Goal: Information Seeking & Learning: Learn about a topic

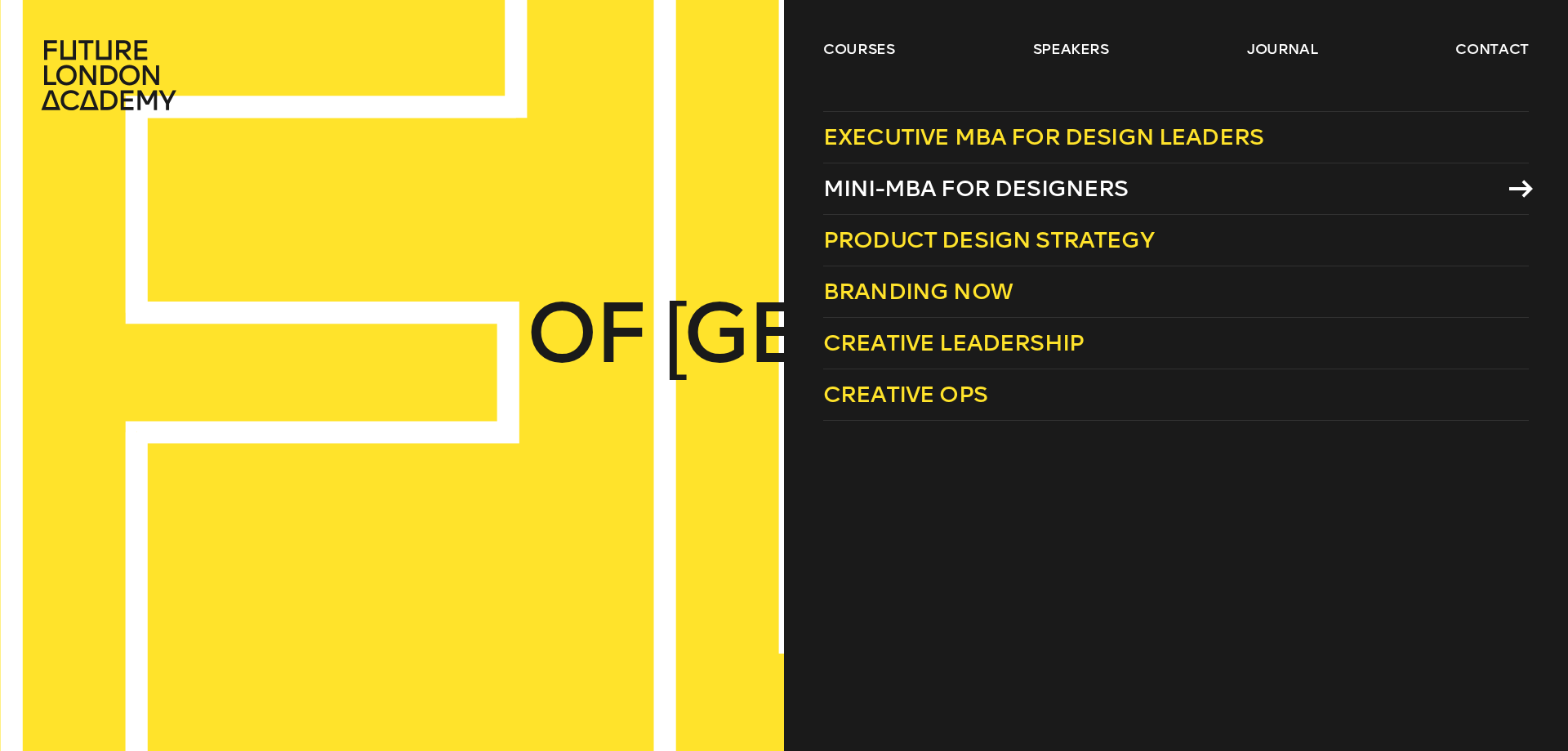
click at [936, 188] on span "Mini-MBA for Designers" at bounding box center [976, 188] width 305 height 27
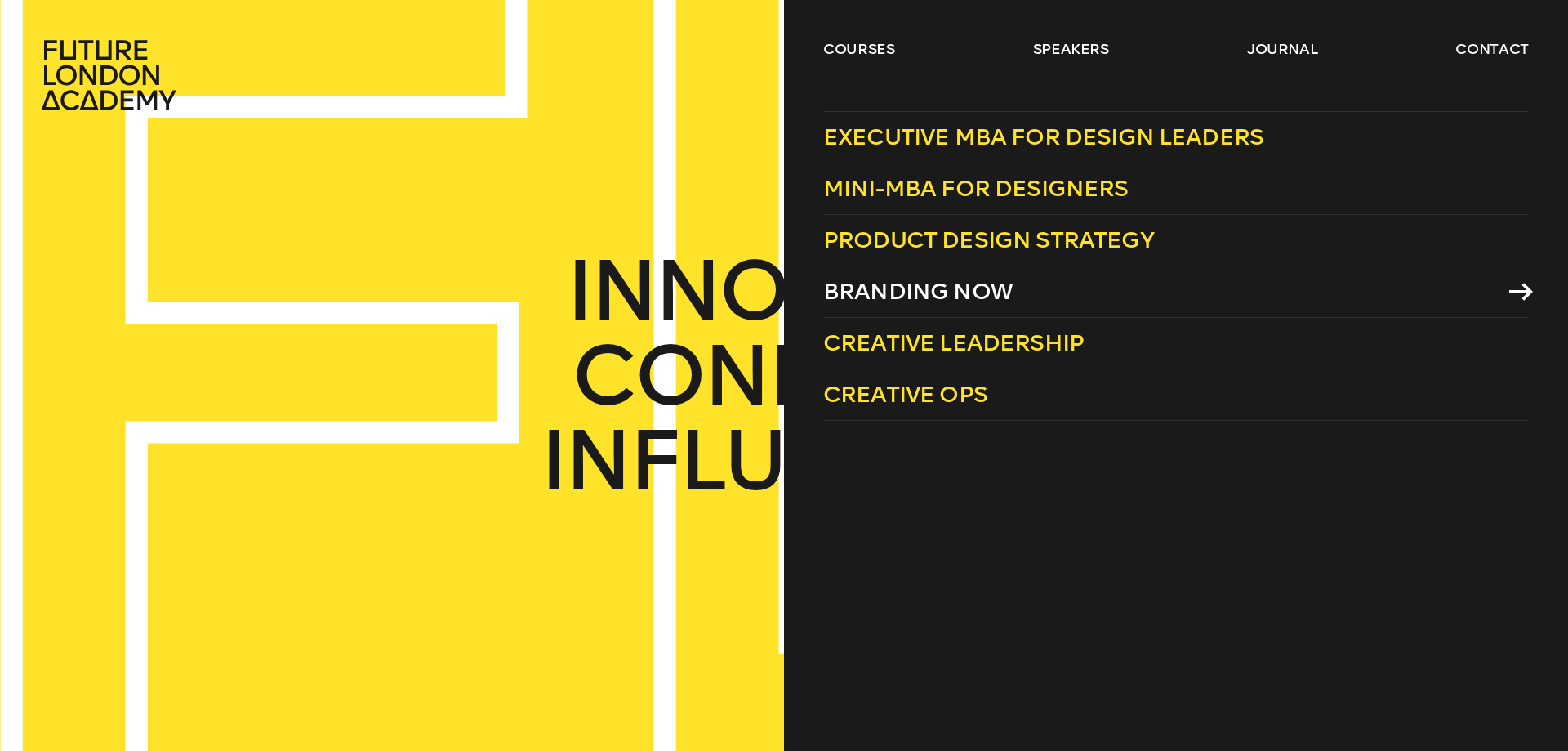
click at [892, 290] on span "Branding Now" at bounding box center [918, 291] width 190 height 27
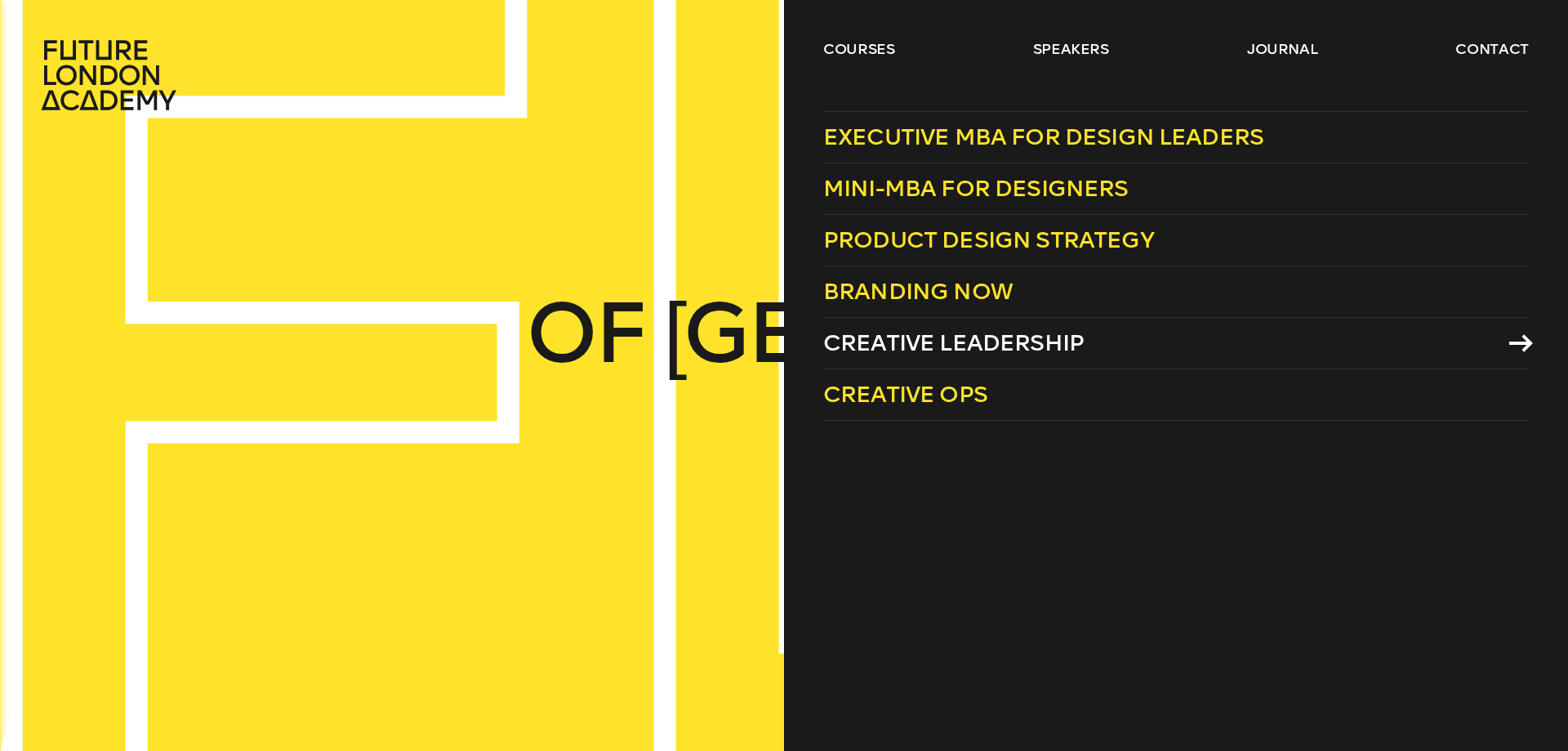
click at [885, 340] on span "Creative Leadership" at bounding box center [953, 343] width 261 height 27
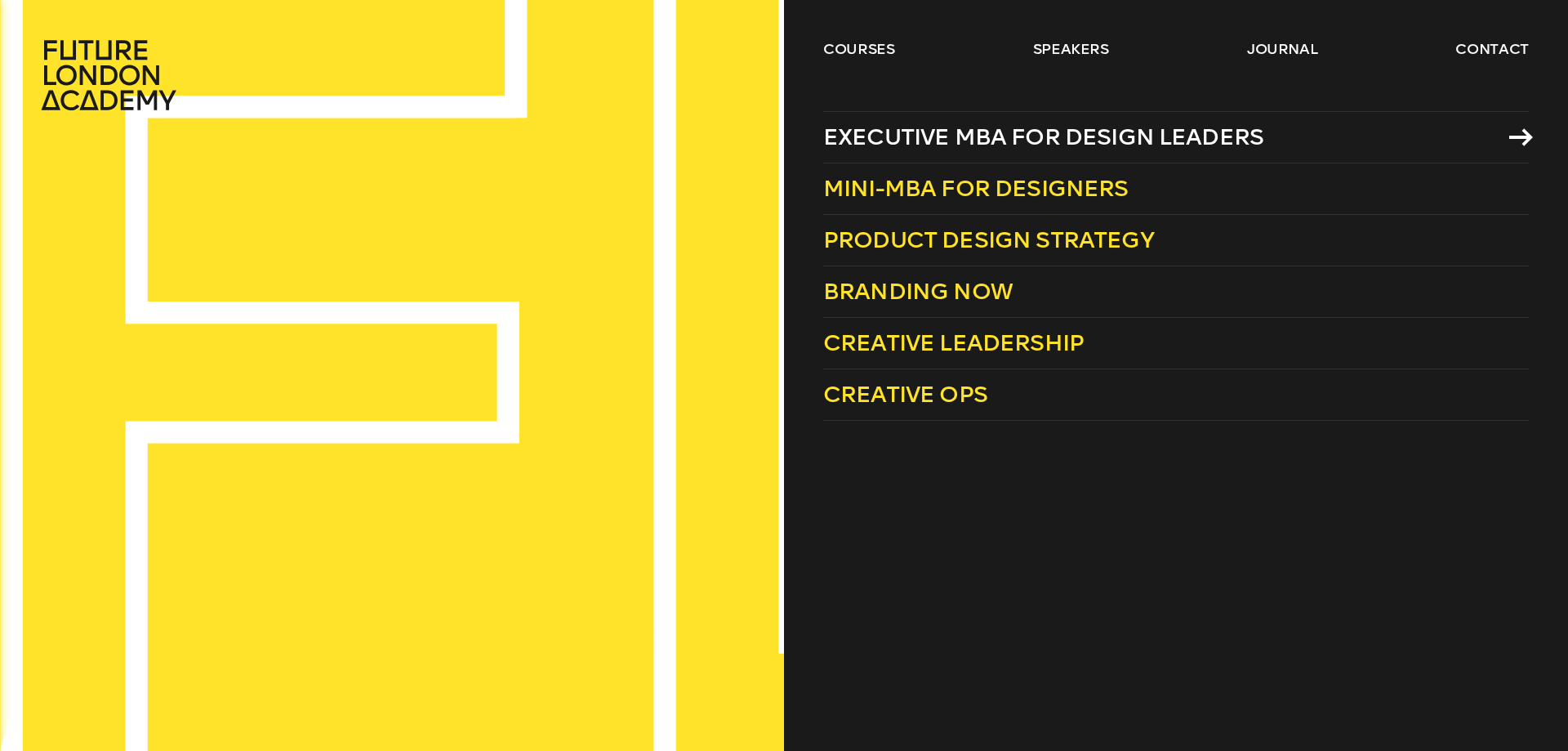
click at [920, 138] on span "Executive MBA for Design Leaders" at bounding box center [1043, 137] width 440 height 27
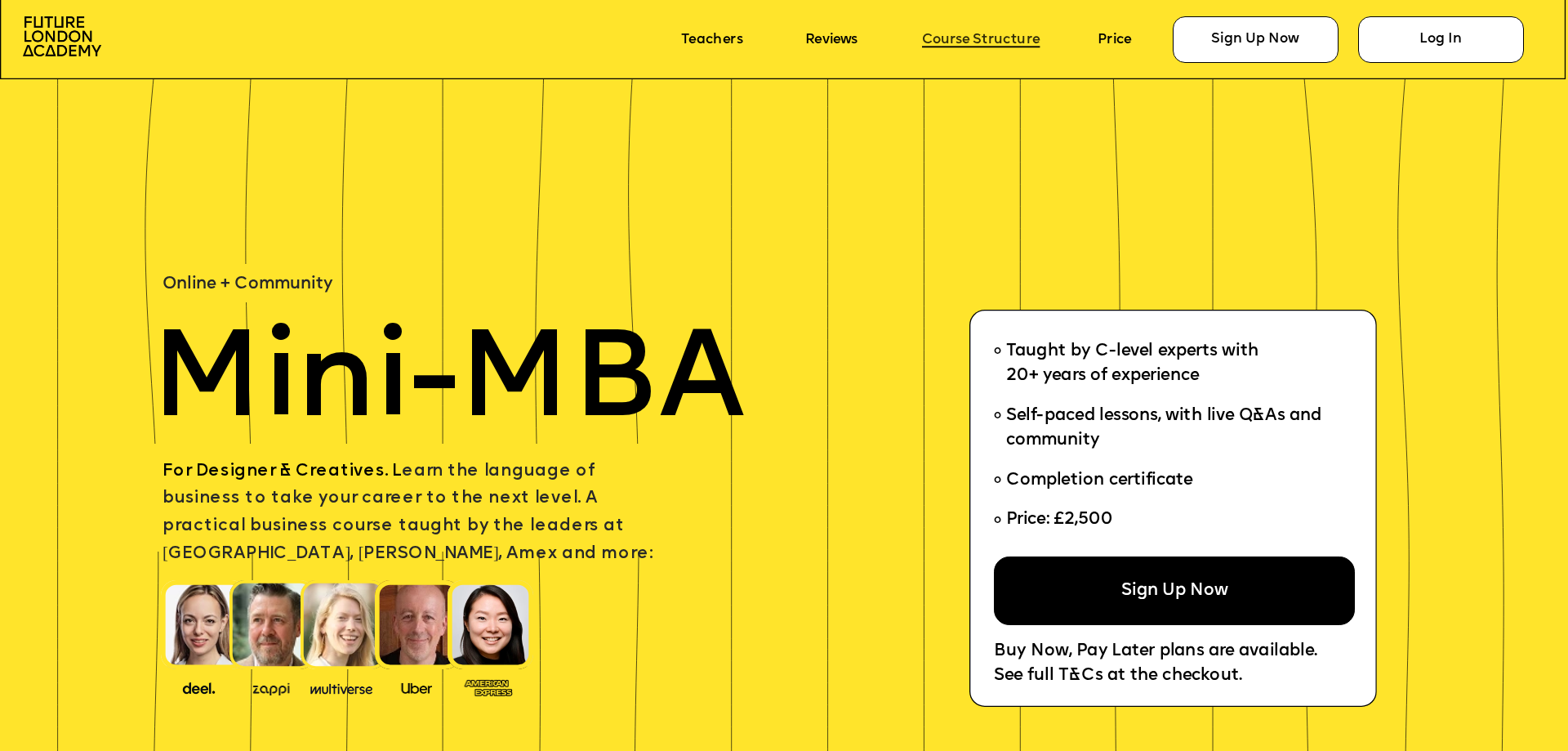
click at [967, 43] on link "Course Structure" at bounding box center [980, 40] width 117 height 15
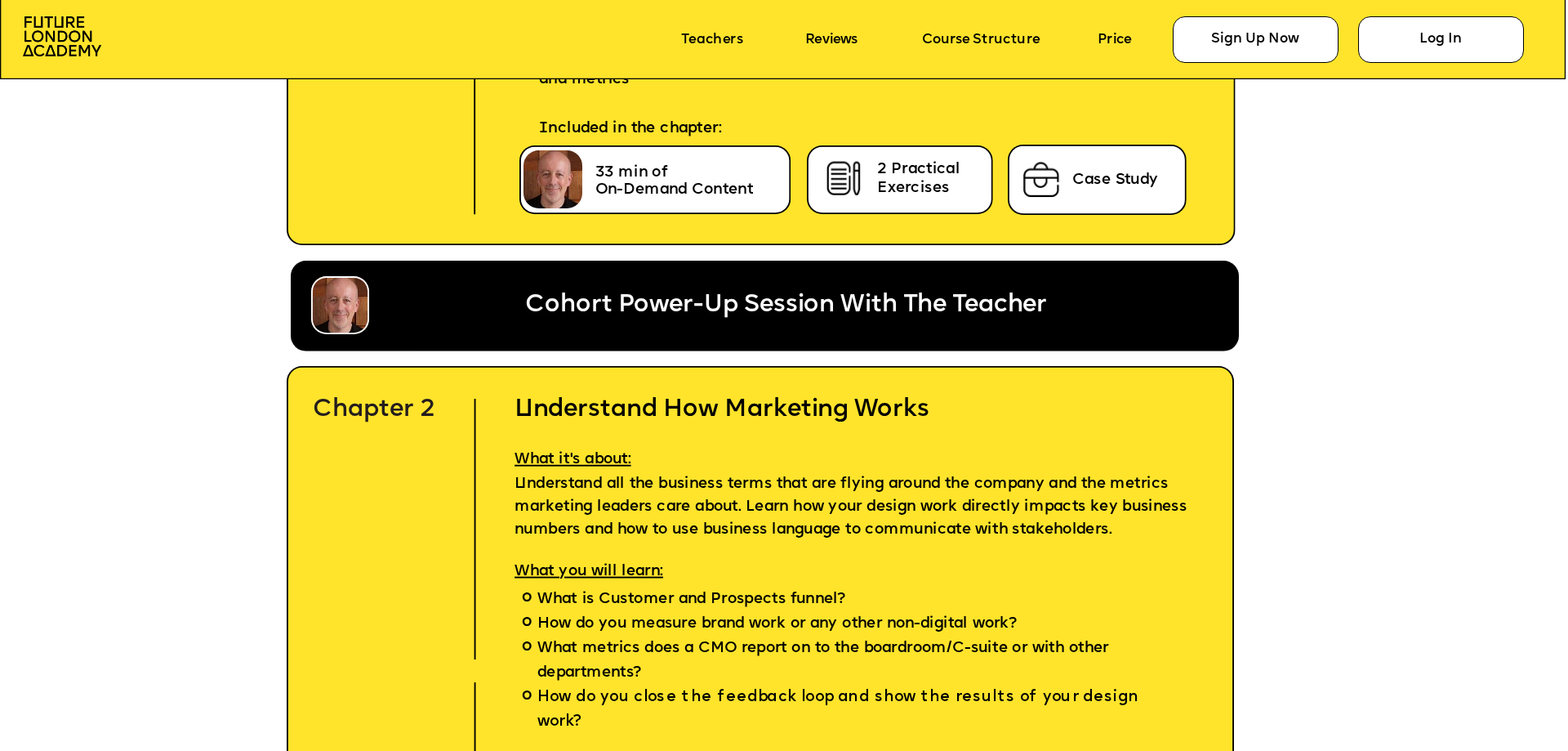
scroll to position [5419, 0]
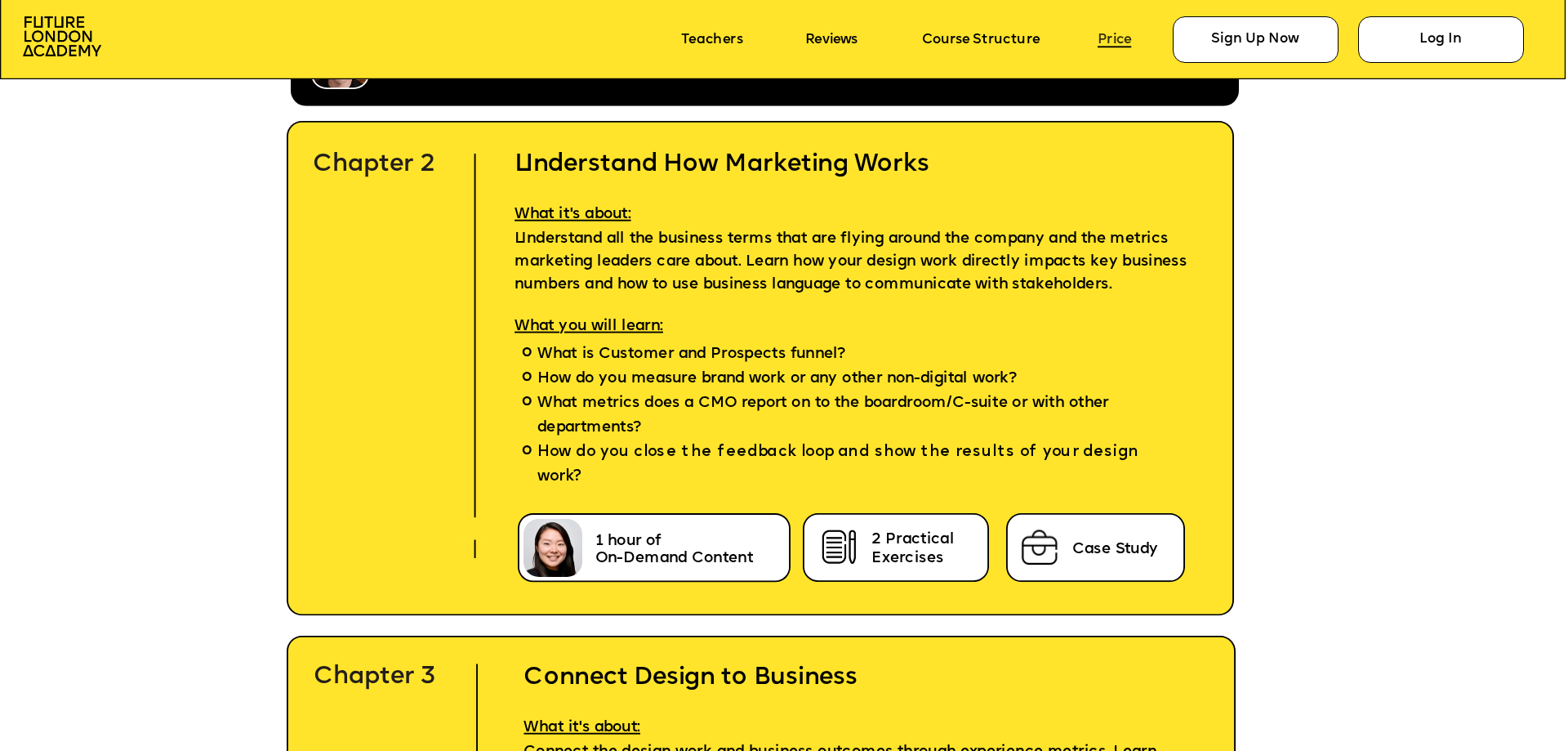
click at [1120, 38] on link "Price" at bounding box center [1114, 40] width 34 height 15
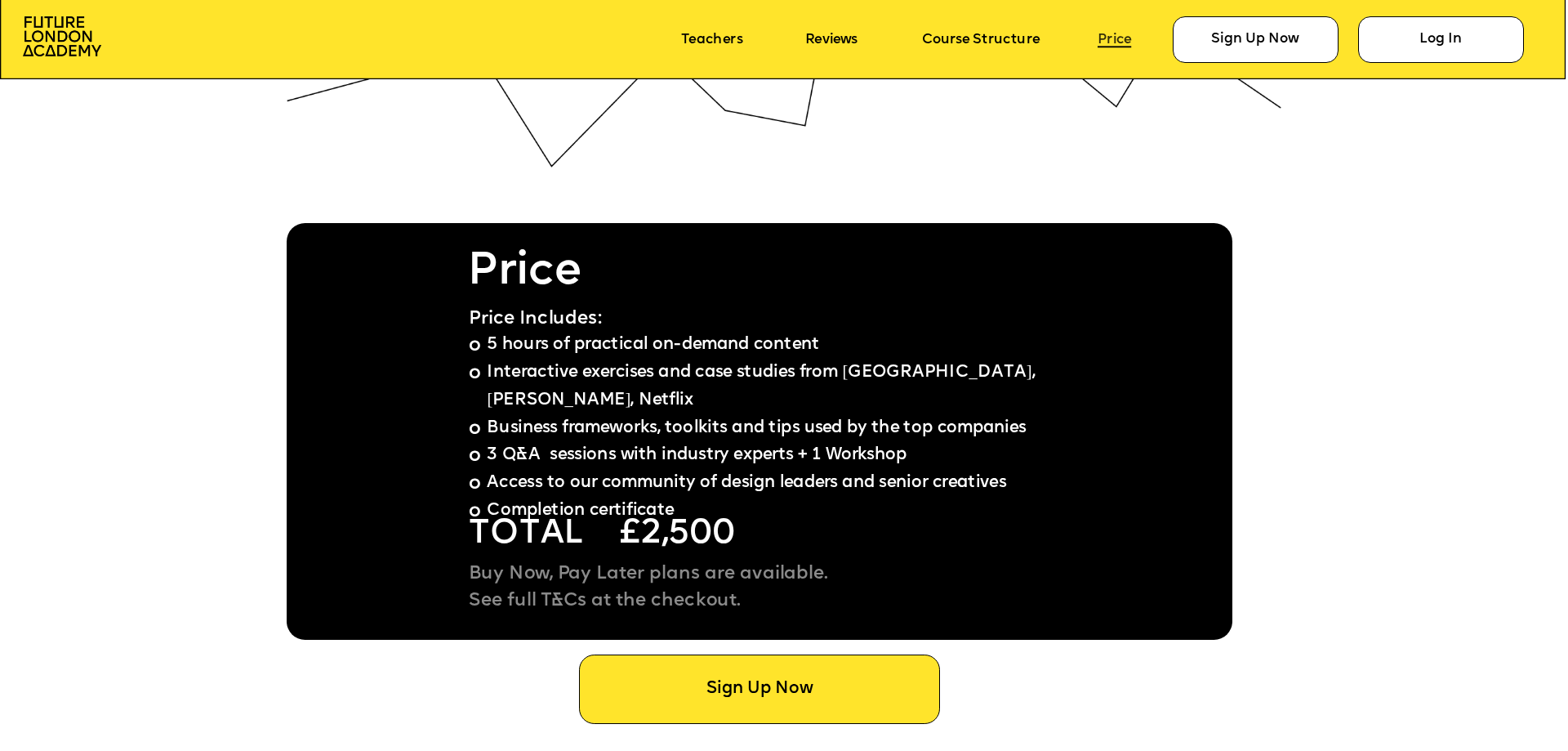
scroll to position [12180, 0]
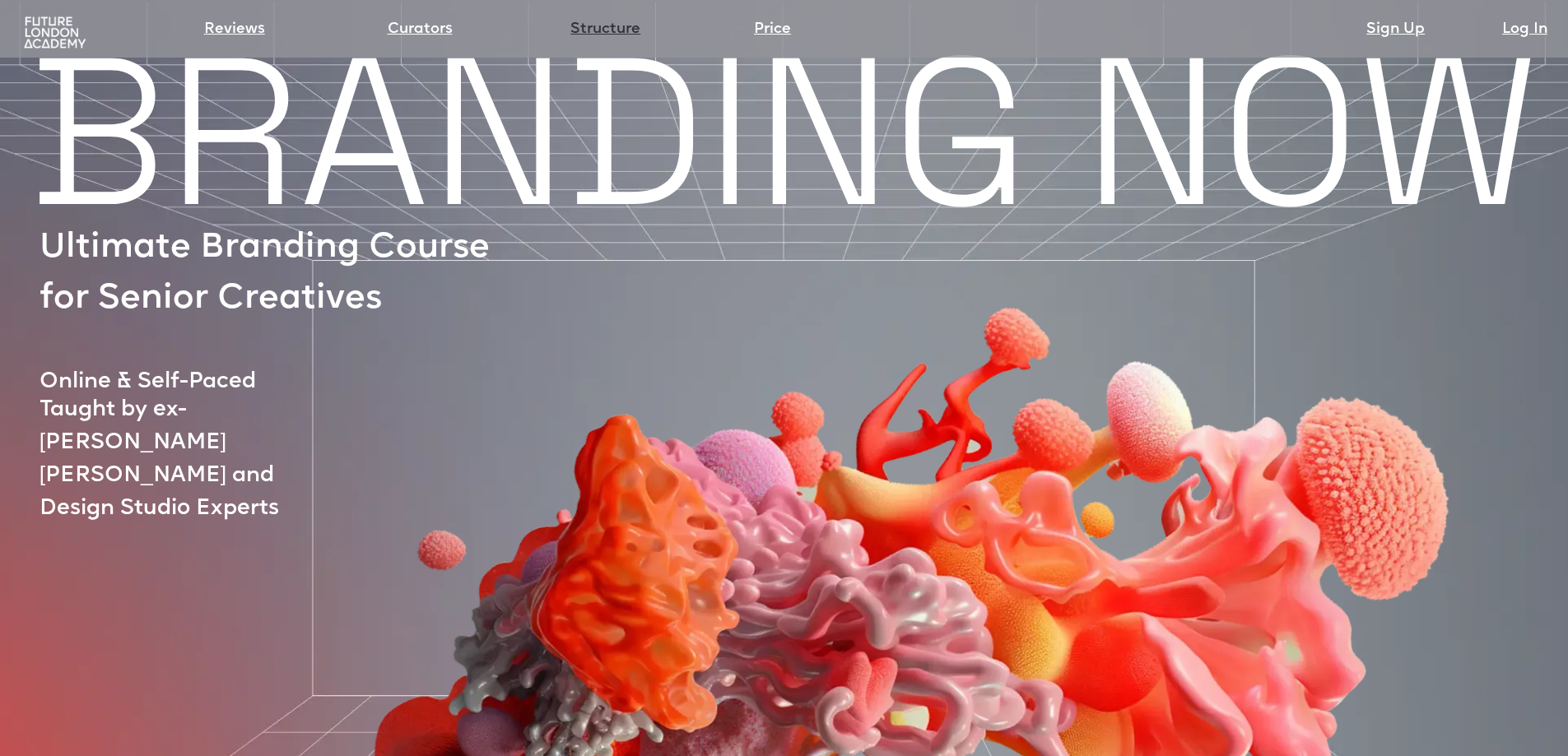
click at [626, 25] on link "Structure" at bounding box center [605, 29] width 70 height 23
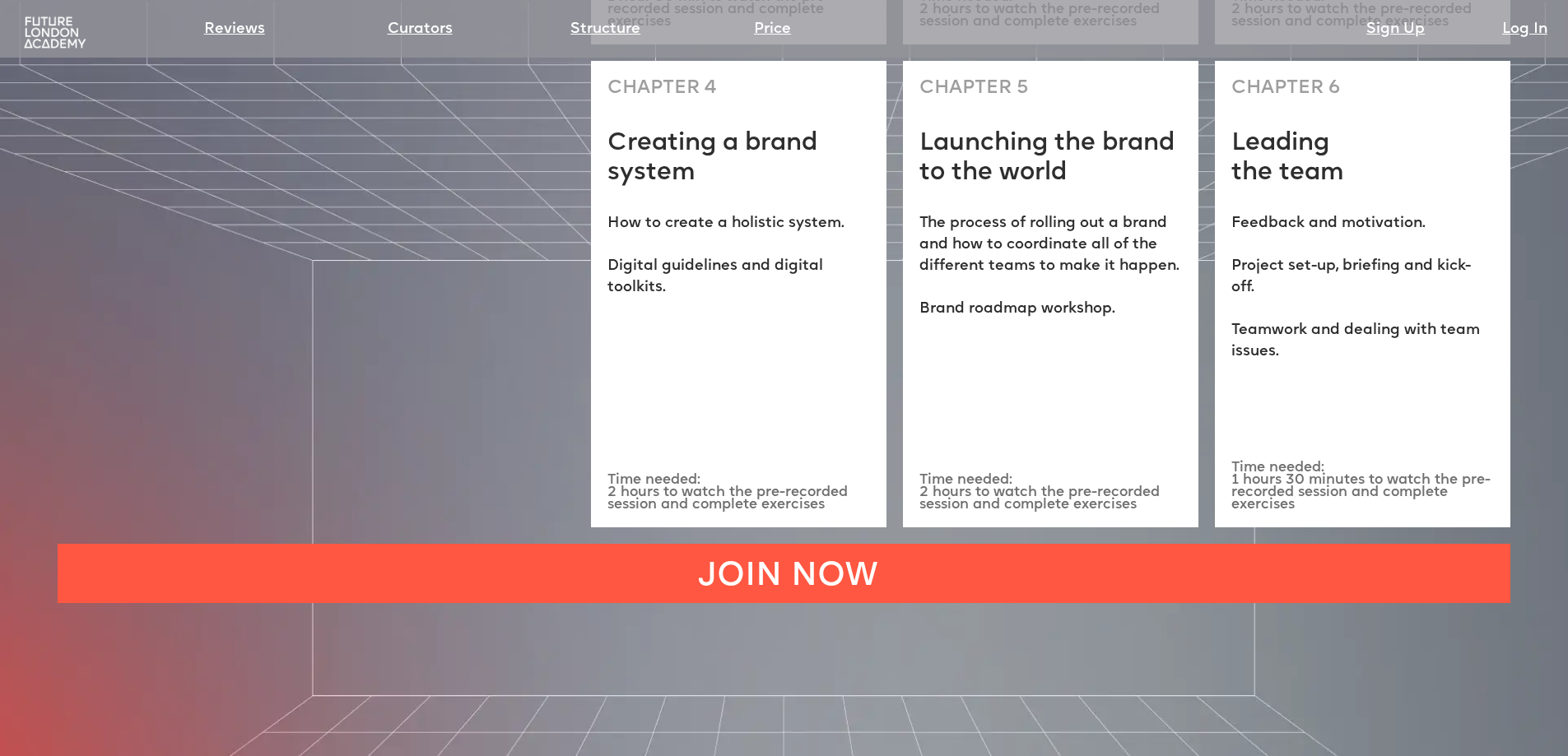
scroll to position [4917, 0]
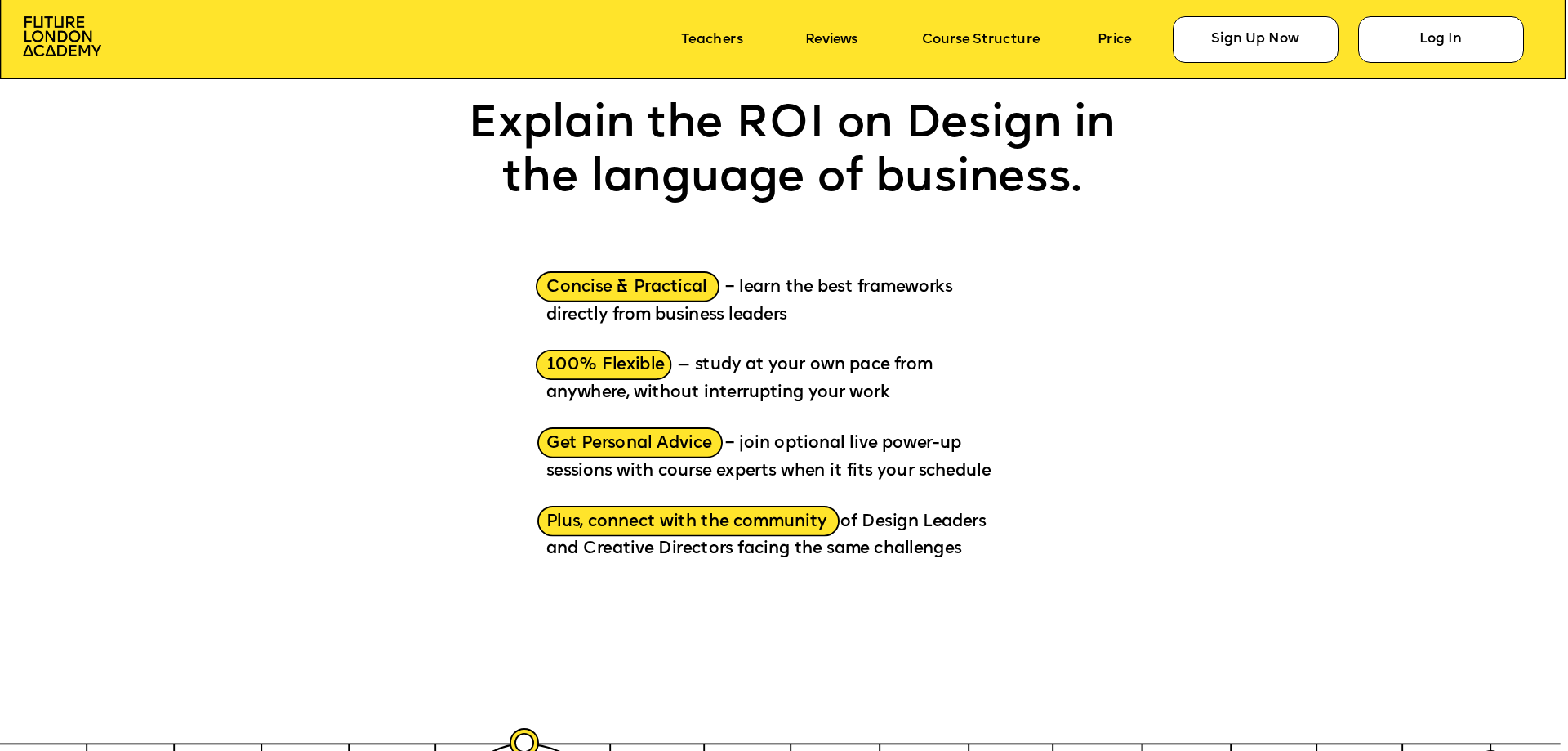
scroll to position [1802, 0]
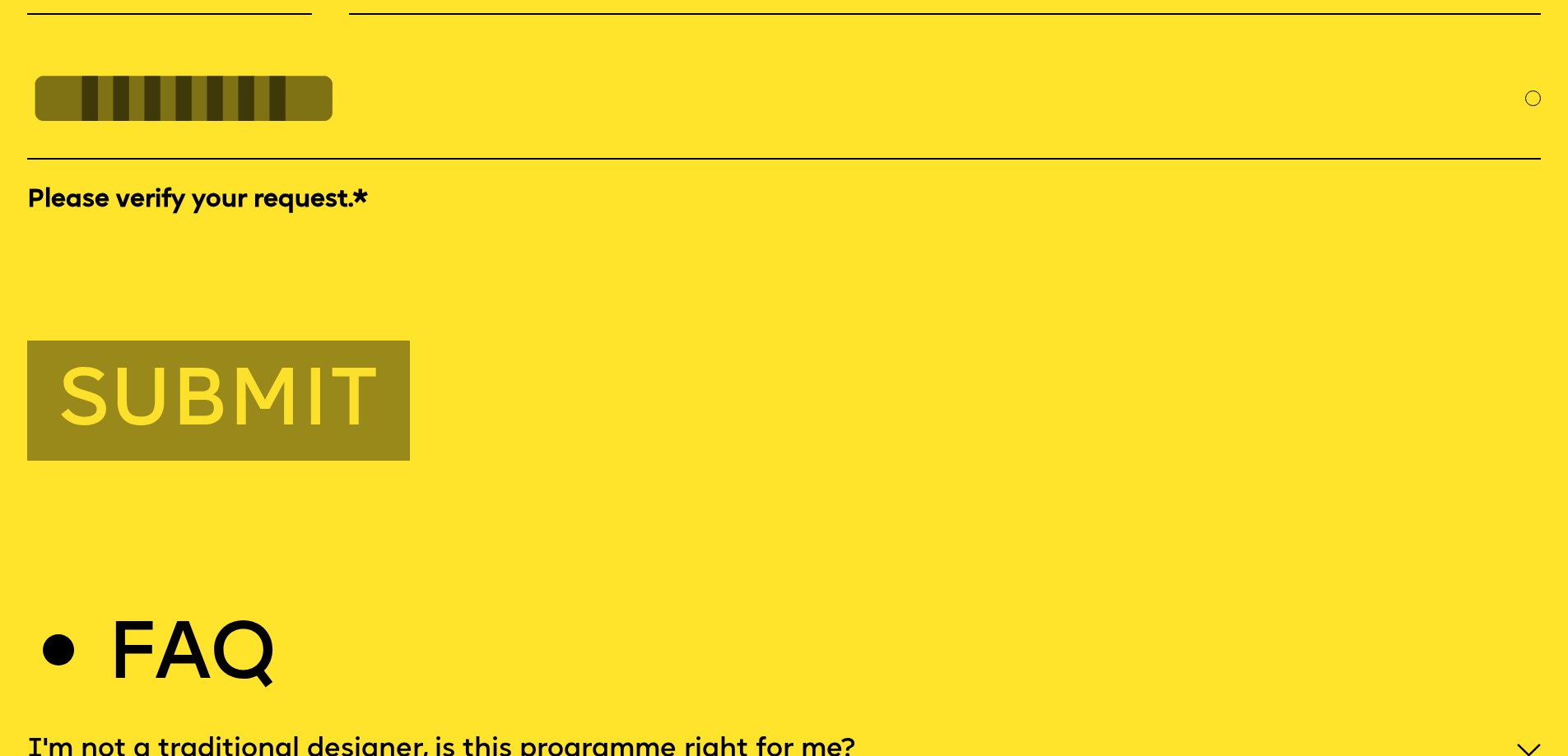
scroll to position [8060, 0]
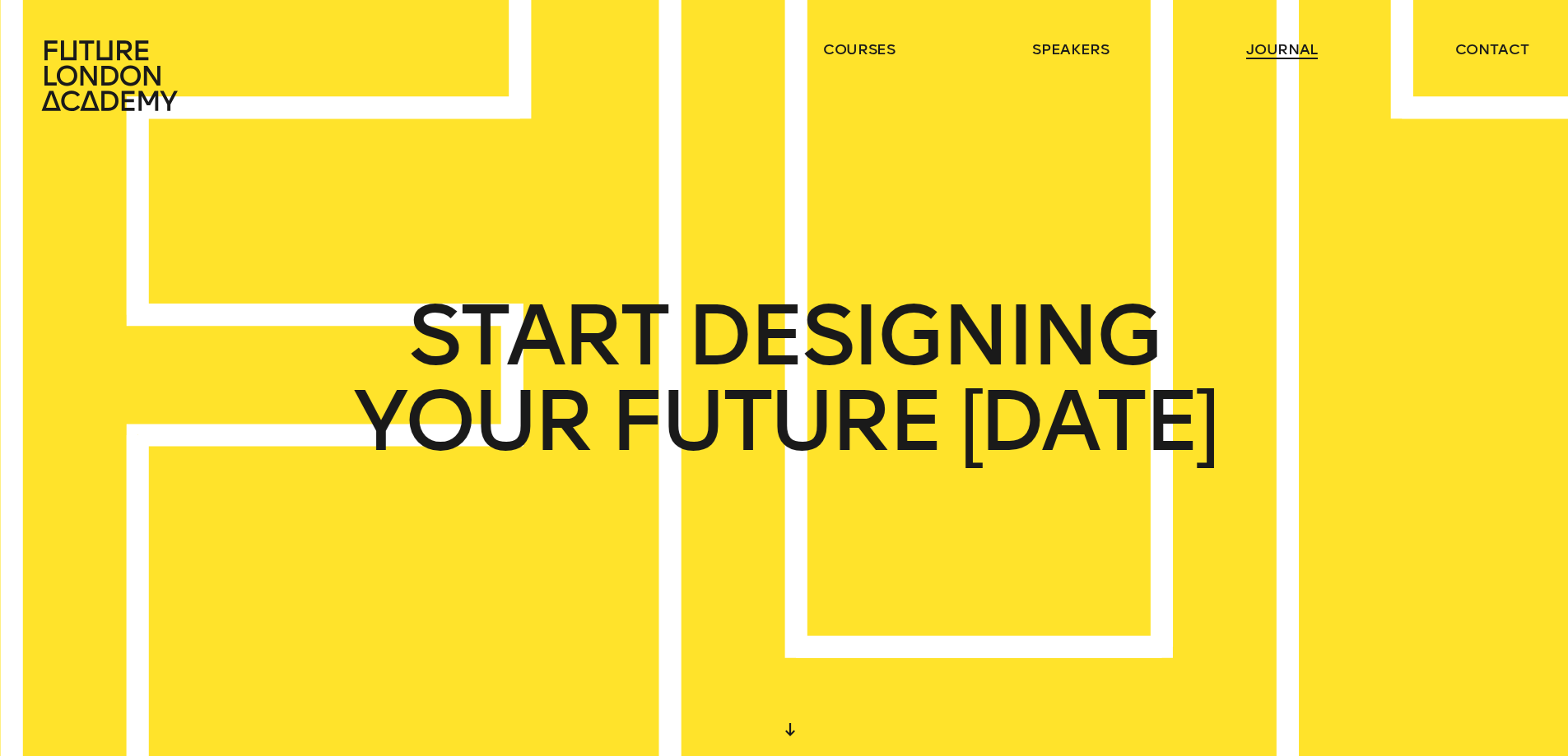
click at [1281, 50] on link "journal" at bounding box center [1282, 48] width 71 height 20
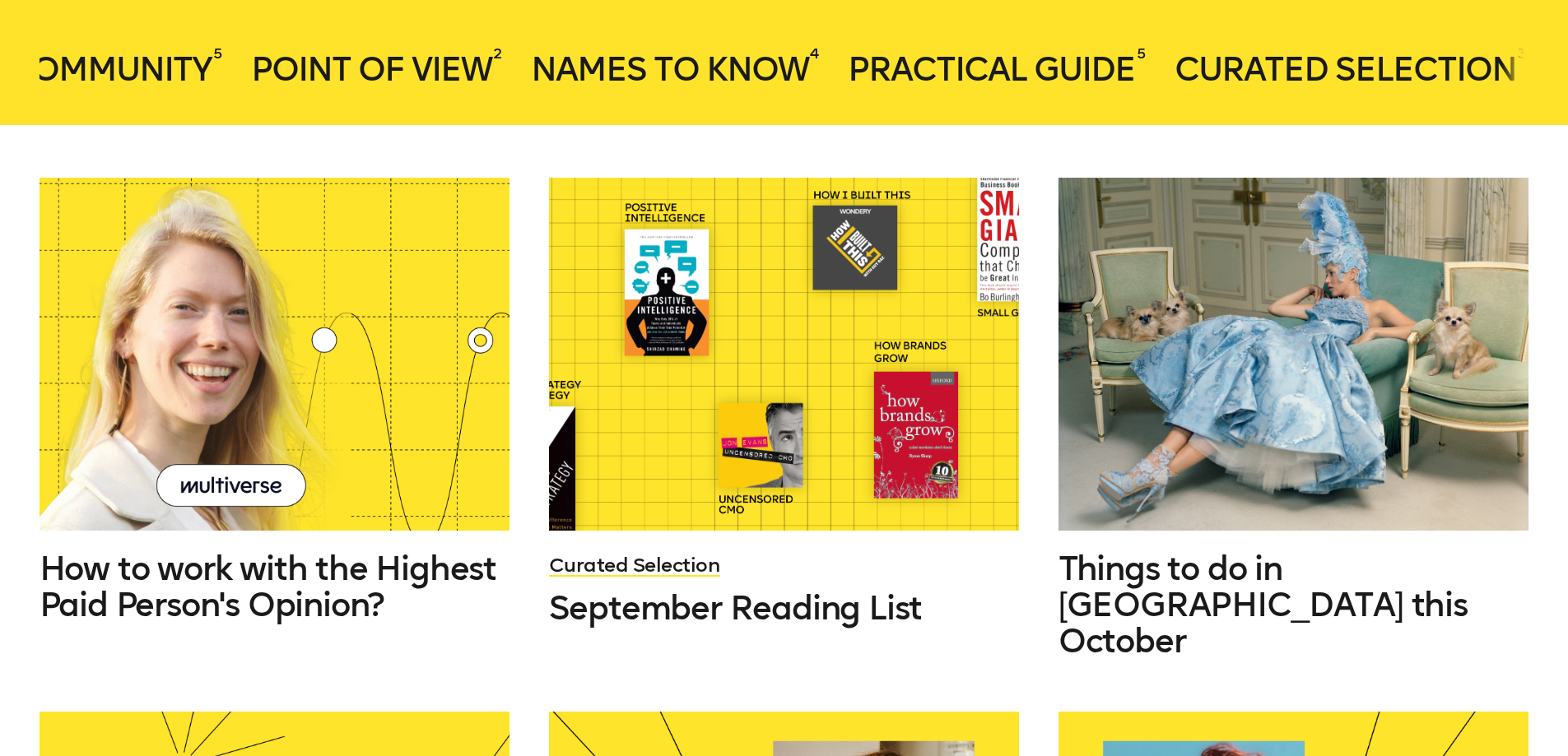
scroll to position [0, 3099]
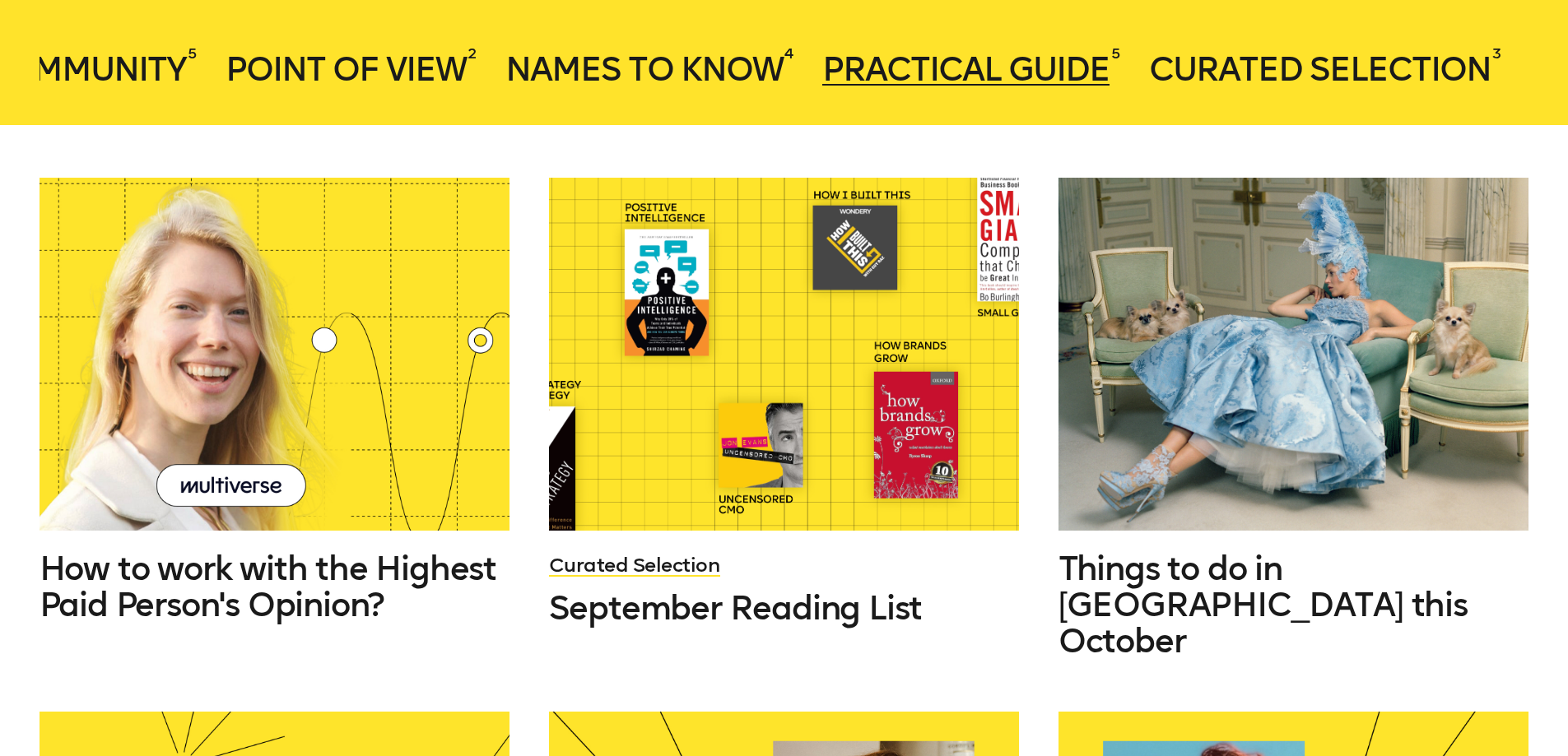
click at [1039, 61] on span "Practical Guide" at bounding box center [965, 69] width 287 height 39
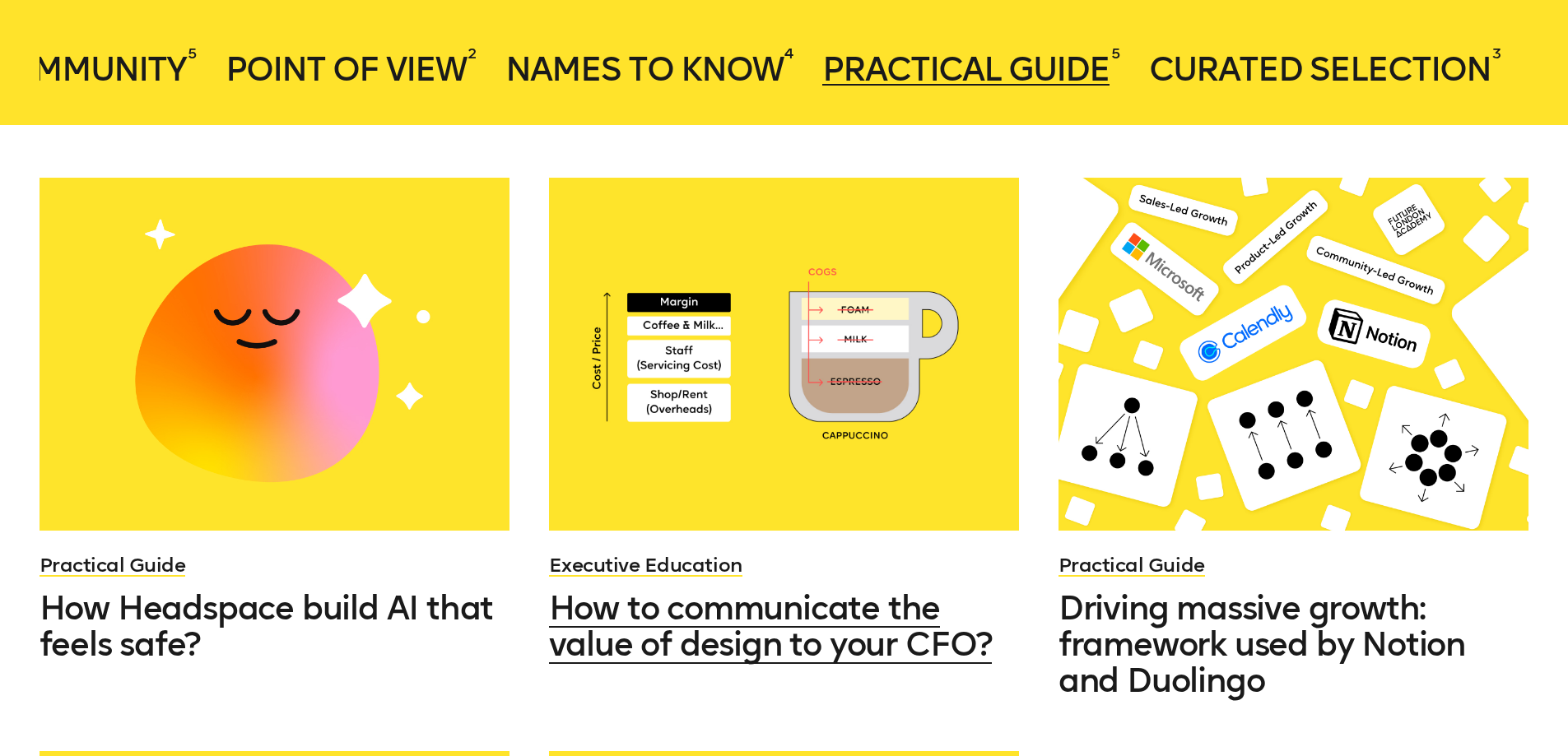
scroll to position [1069, 0]
